Goal: Task Accomplishment & Management: Manage account settings

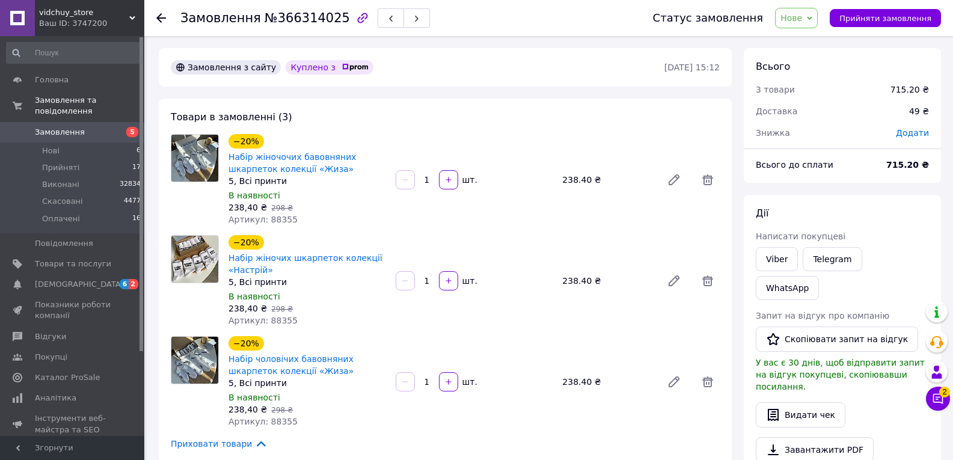
click at [160, 17] on use at bounding box center [161, 18] width 10 height 10
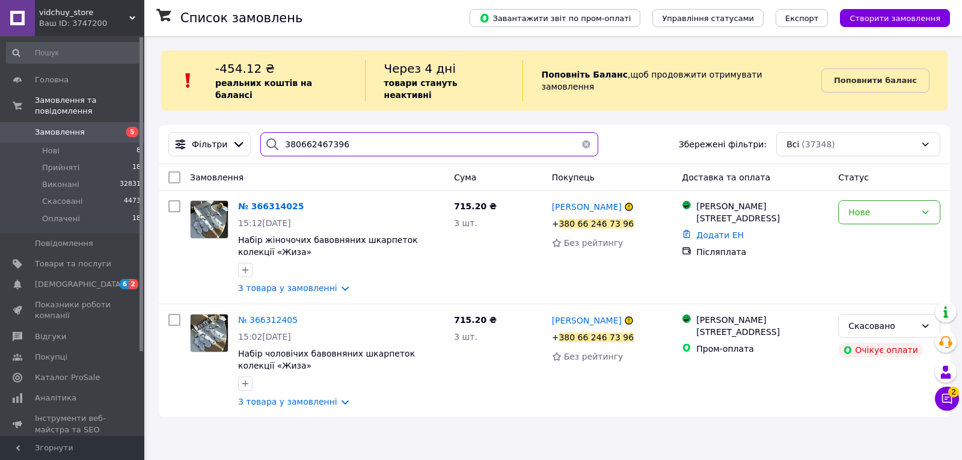
click at [384, 141] on input "380662467396" at bounding box center [429, 144] width 338 height 24
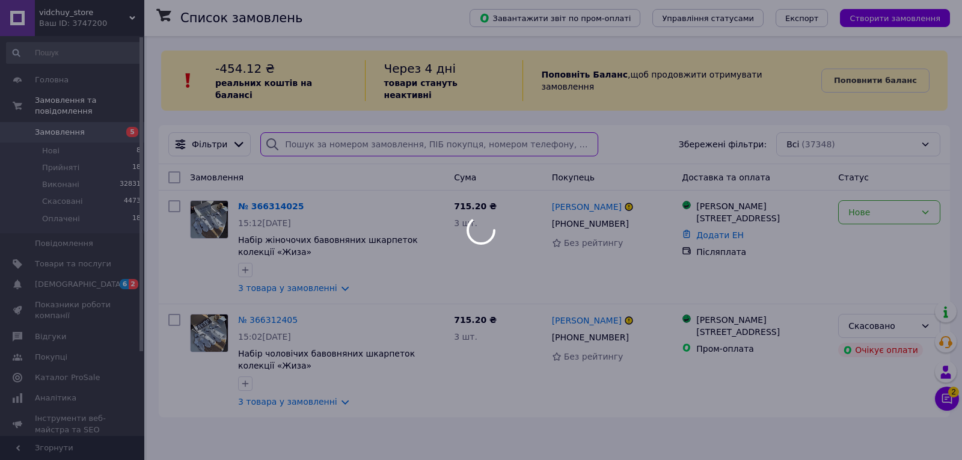
type input "380505128152"
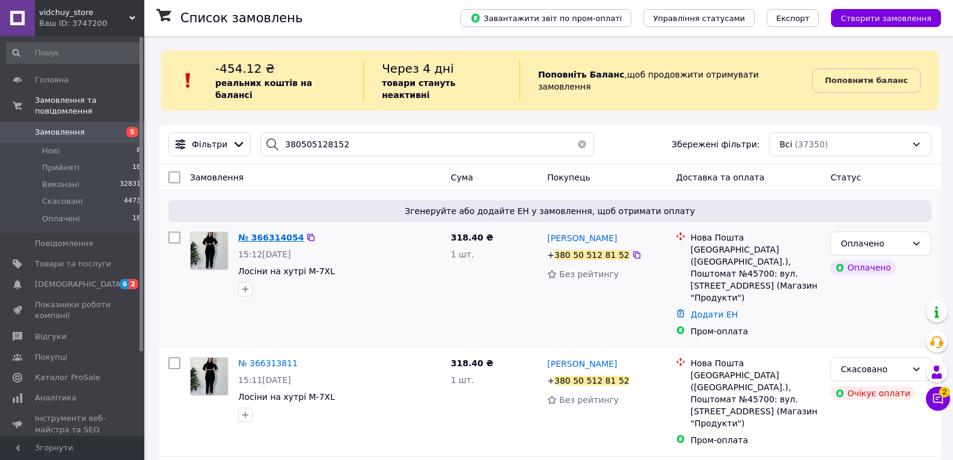
click at [275, 233] on span "№ 366314054" at bounding box center [271, 238] width 66 height 10
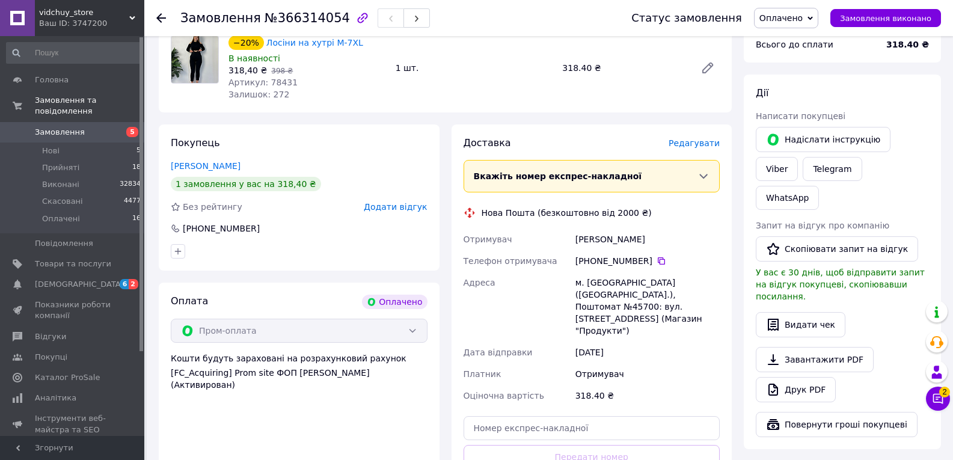
scroll to position [601, 0]
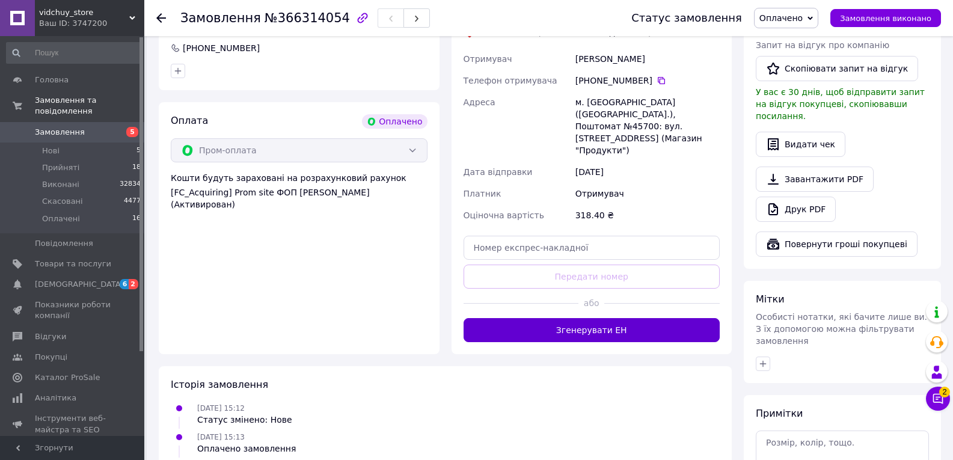
click at [569, 318] on button "Згенерувати ЕН" at bounding box center [591, 330] width 257 height 24
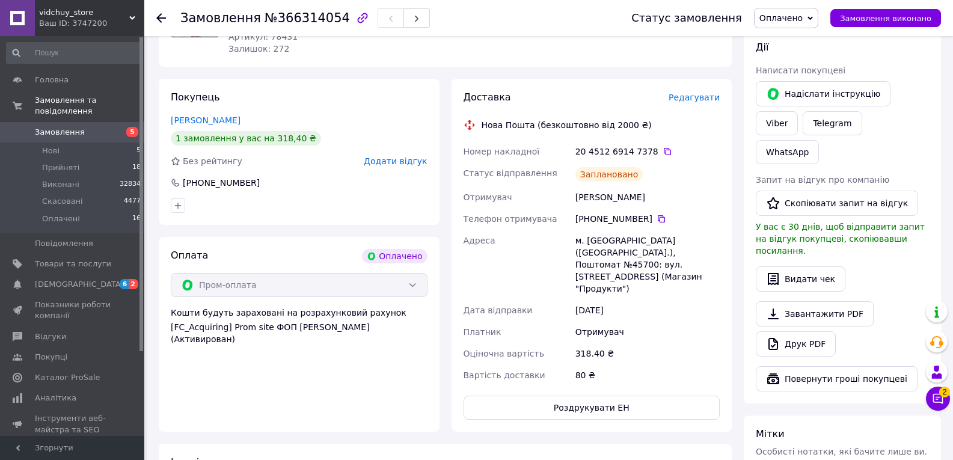
scroll to position [421, 0]
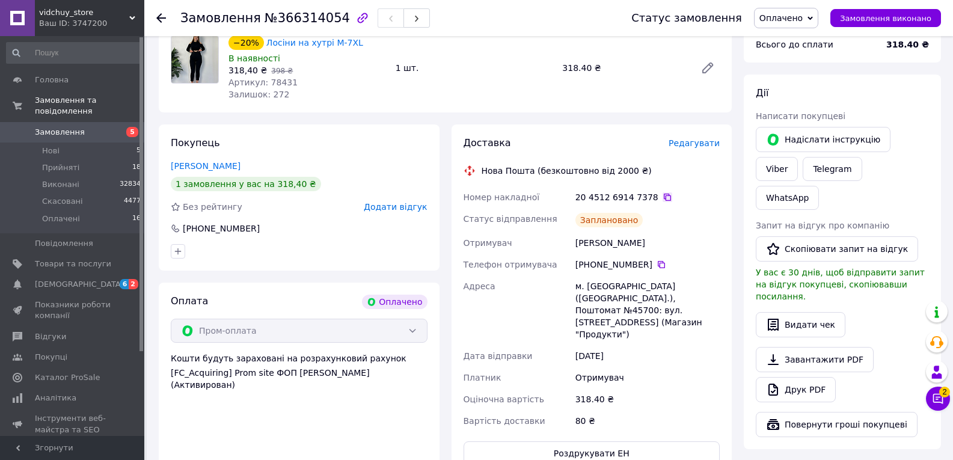
click at [664, 194] on icon at bounding box center [667, 197] width 7 height 7
click at [908, 14] on span "Замовлення виконано" at bounding box center [885, 18] width 91 height 9
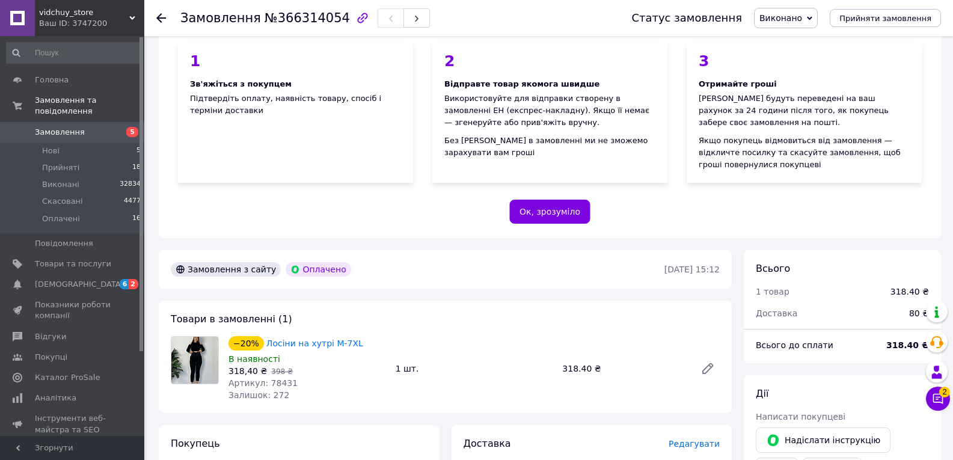
scroll to position [0, 0]
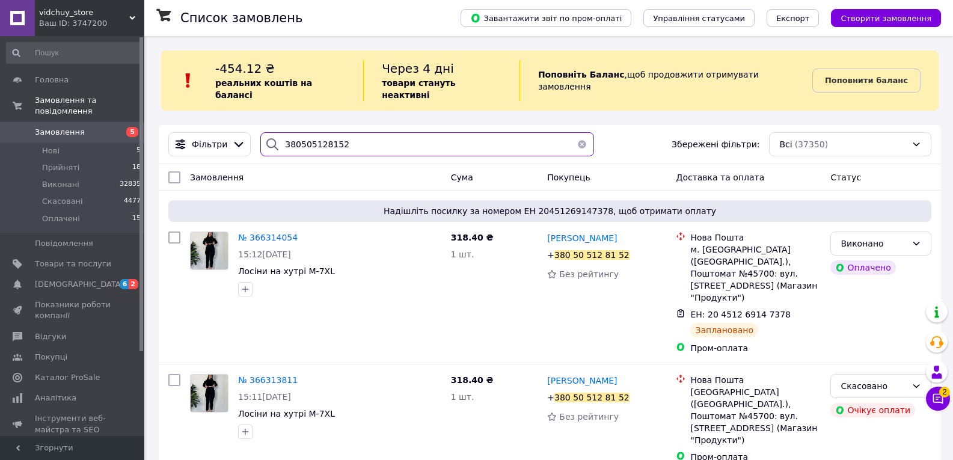
click at [421, 132] on input "380505128152" at bounding box center [427, 144] width 334 height 24
paste input "380966642382"
type input "380966642382"
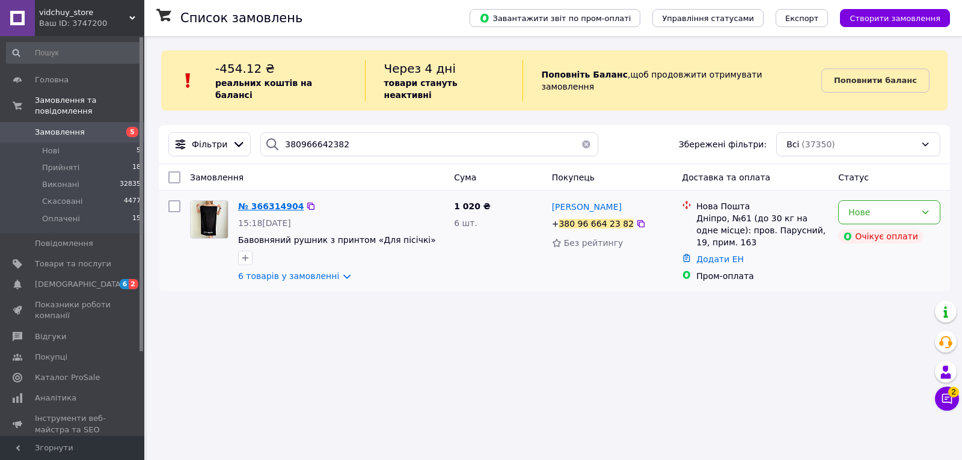
click at [275, 201] on span "№ 366314904" at bounding box center [271, 206] width 66 height 10
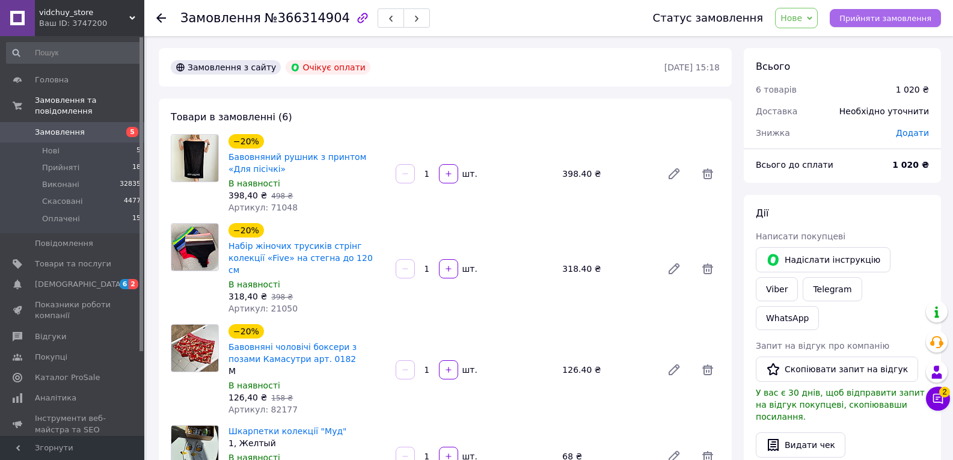
click at [871, 16] on span "Прийняти замовлення" at bounding box center [885, 18] width 92 height 9
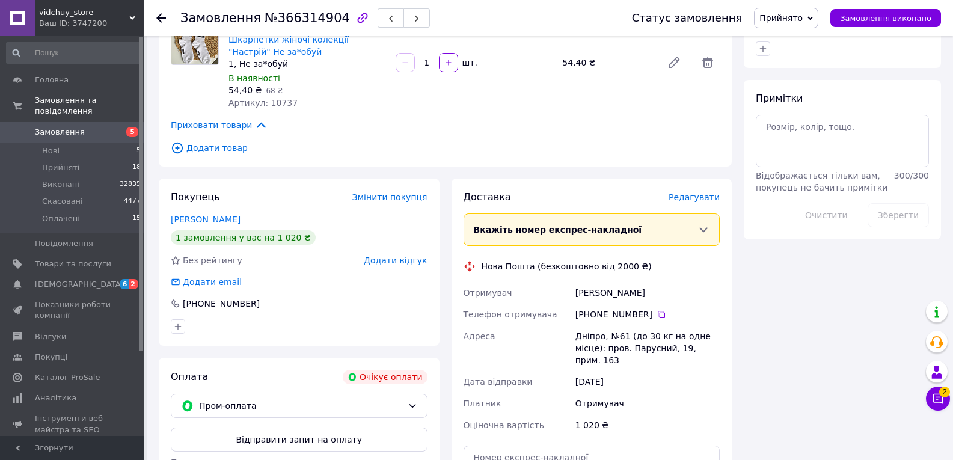
scroll to position [661, 0]
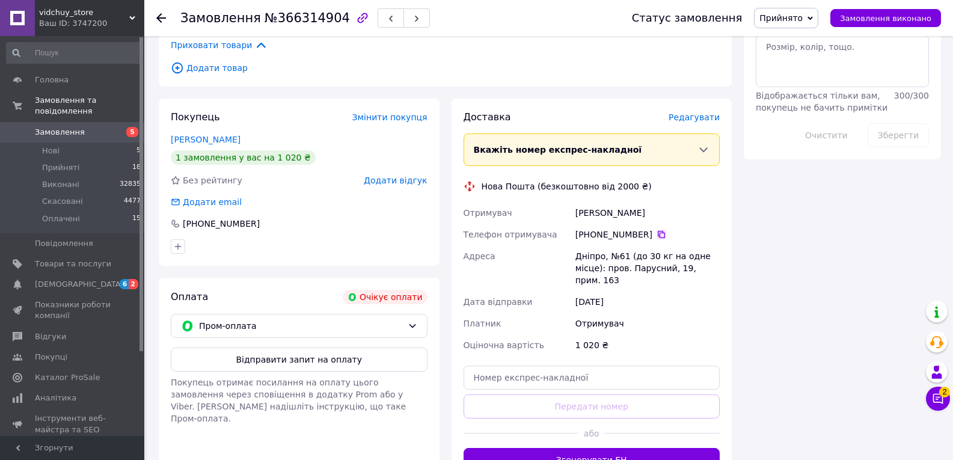
click at [658, 230] on icon at bounding box center [661, 235] width 10 height 10
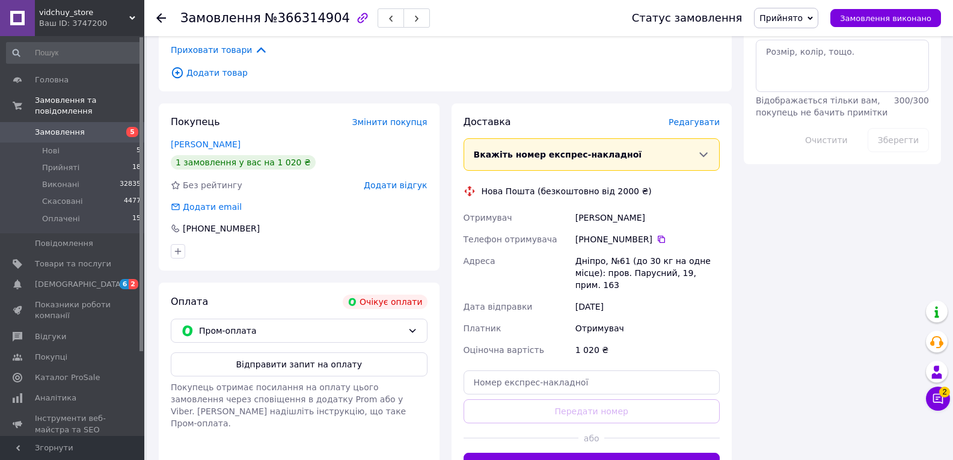
scroll to position [754, 0]
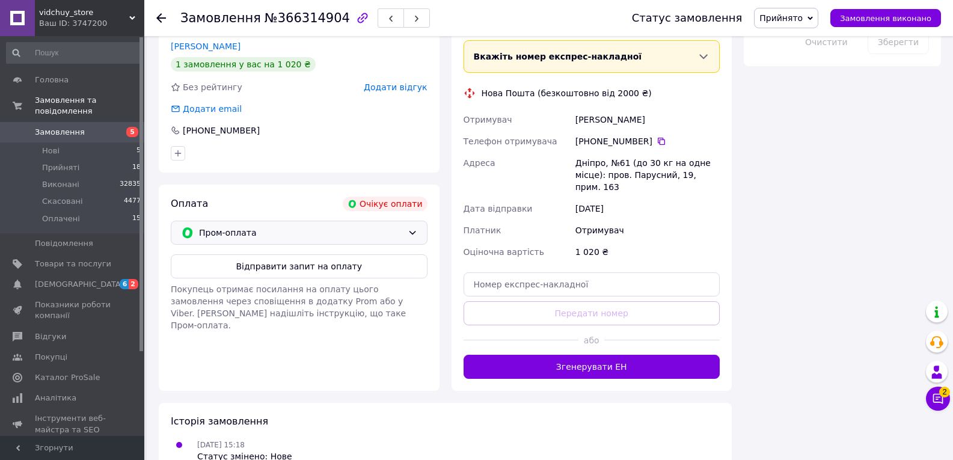
drag, startPoint x: 385, startPoint y: 201, endPoint x: 397, endPoint y: 214, distance: 17.4
click at [385, 226] on span "Пром-оплата" at bounding box center [301, 232] width 204 height 13
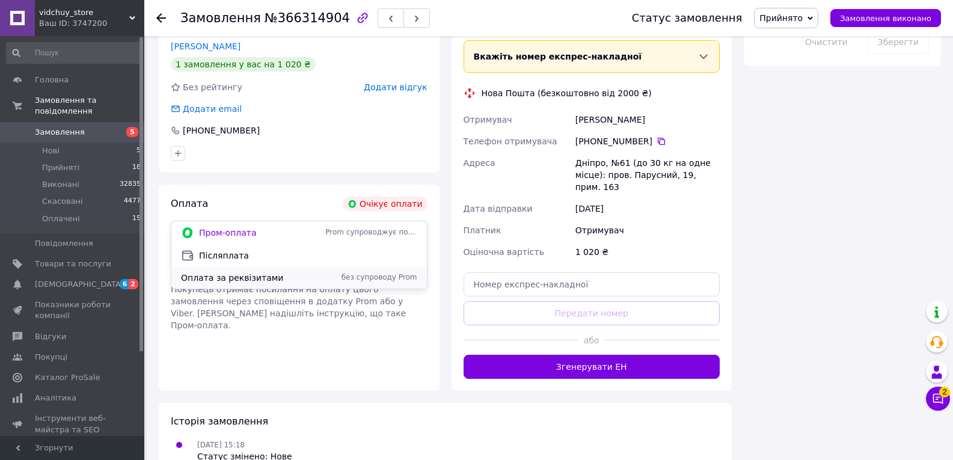
click at [243, 276] on span "Оплата за реквізитами" at bounding box center [250, 278] width 139 height 12
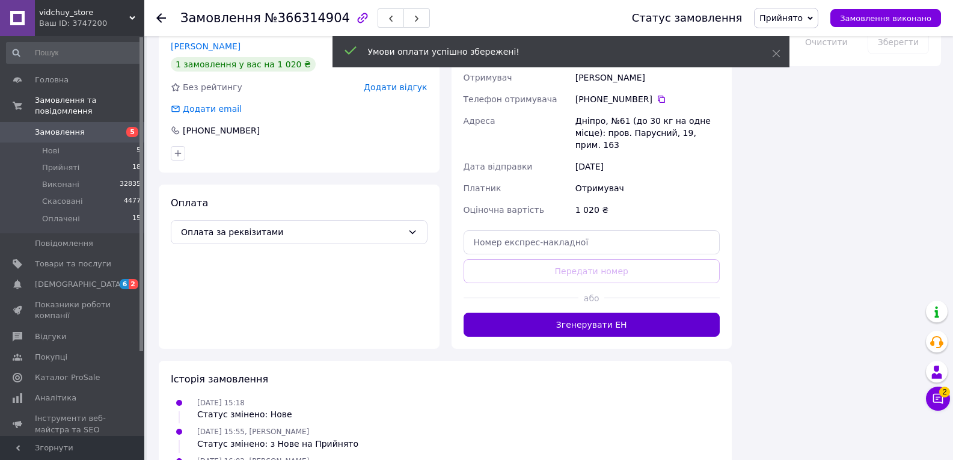
click at [574, 313] on button "Згенерувати ЕН" at bounding box center [591, 325] width 257 height 24
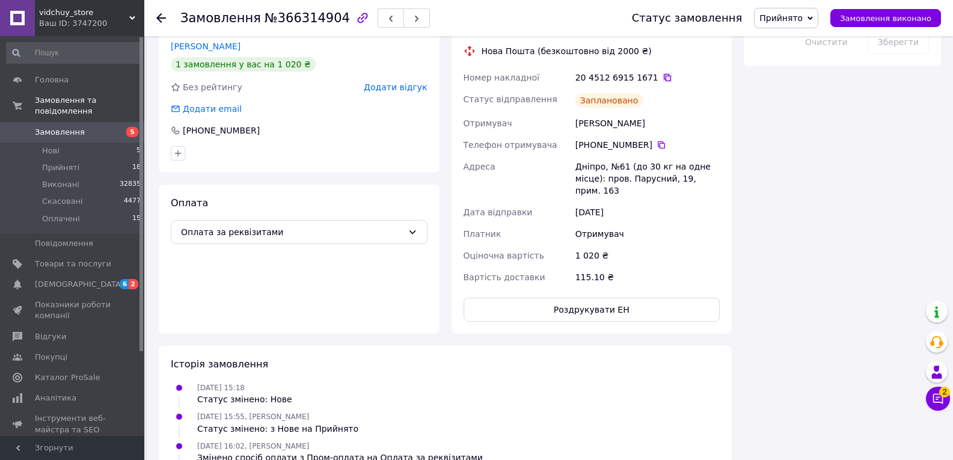
click at [662, 73] on icon at bounding box center [667, 78] width 10 height 10
click at [866, 19] on span "Замовлення виконано" at bounding box center [885, 18] width 91 height 9
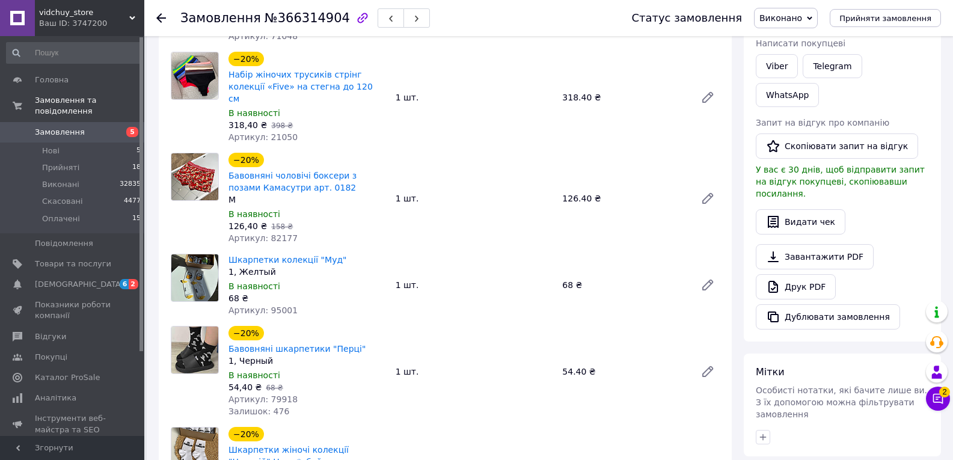
scroll to position [10, 0]
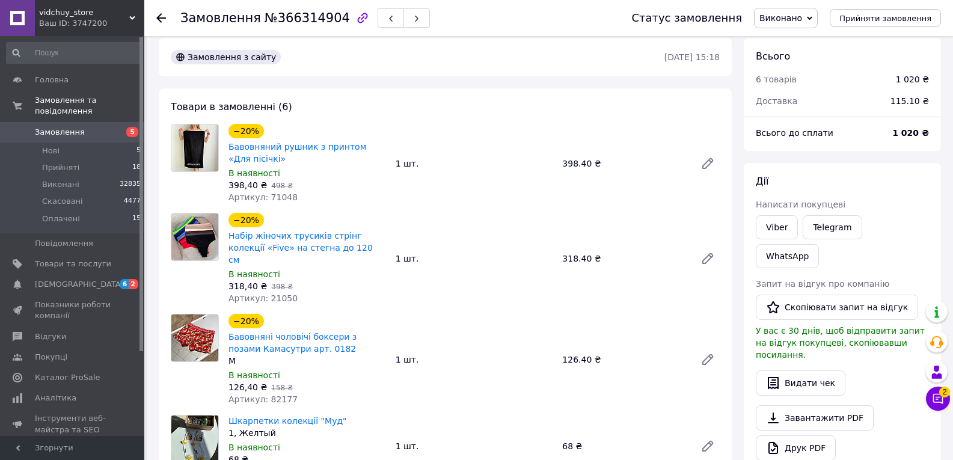
click at [162, 19] on use at bounding box center [161, 18] width 10 height 10
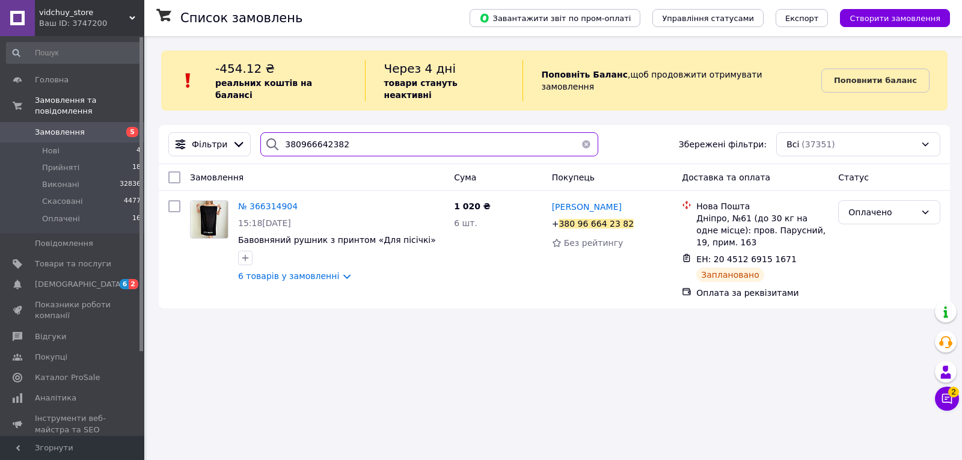
click at [381, 136] on input "380966642382" at bounding box center [429, 144] width 338 height 24
paste input "380663809525"
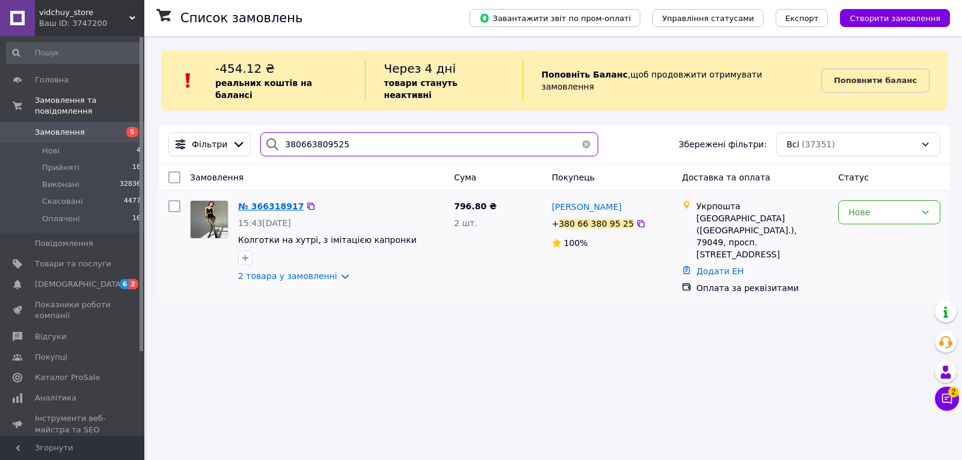
type input "380663809525"
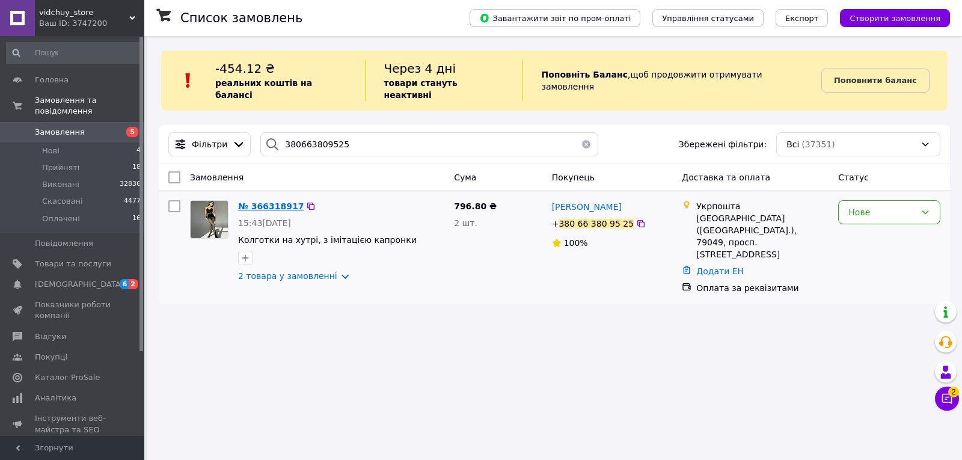
click at [249, 201] on span "№ 366318917" at bounding box center [271, 206] width 66 height 10
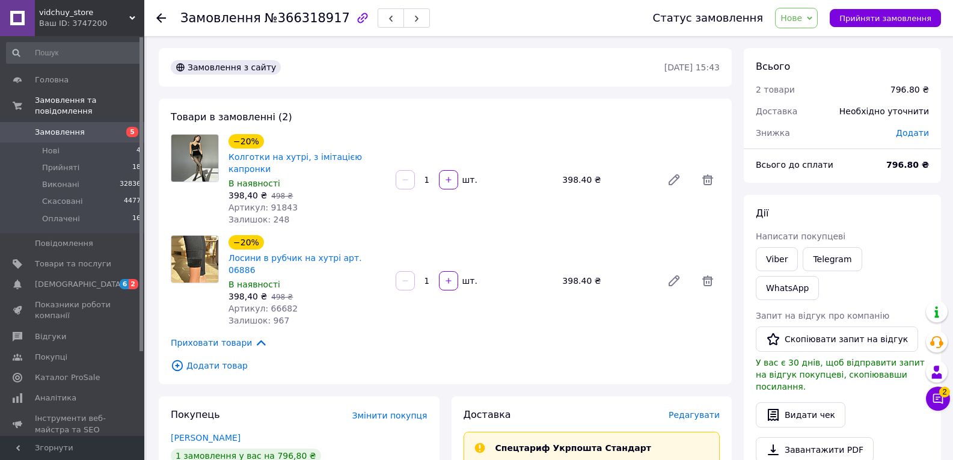
scroll to position [240, 0]
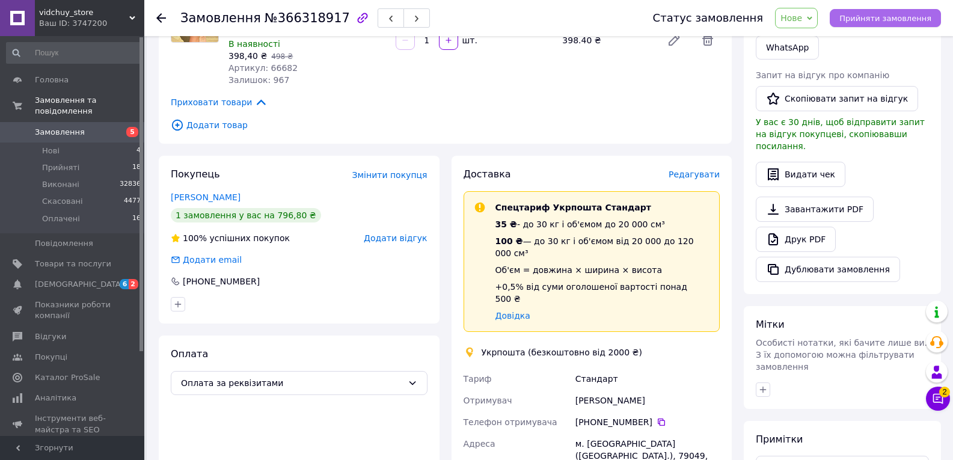
click at [875, 19] on span "Прийняти замовлення" at bounding box center [885, 18] width 92 height 9
